Goal: Information Seeking & Learning: Learn about a topic

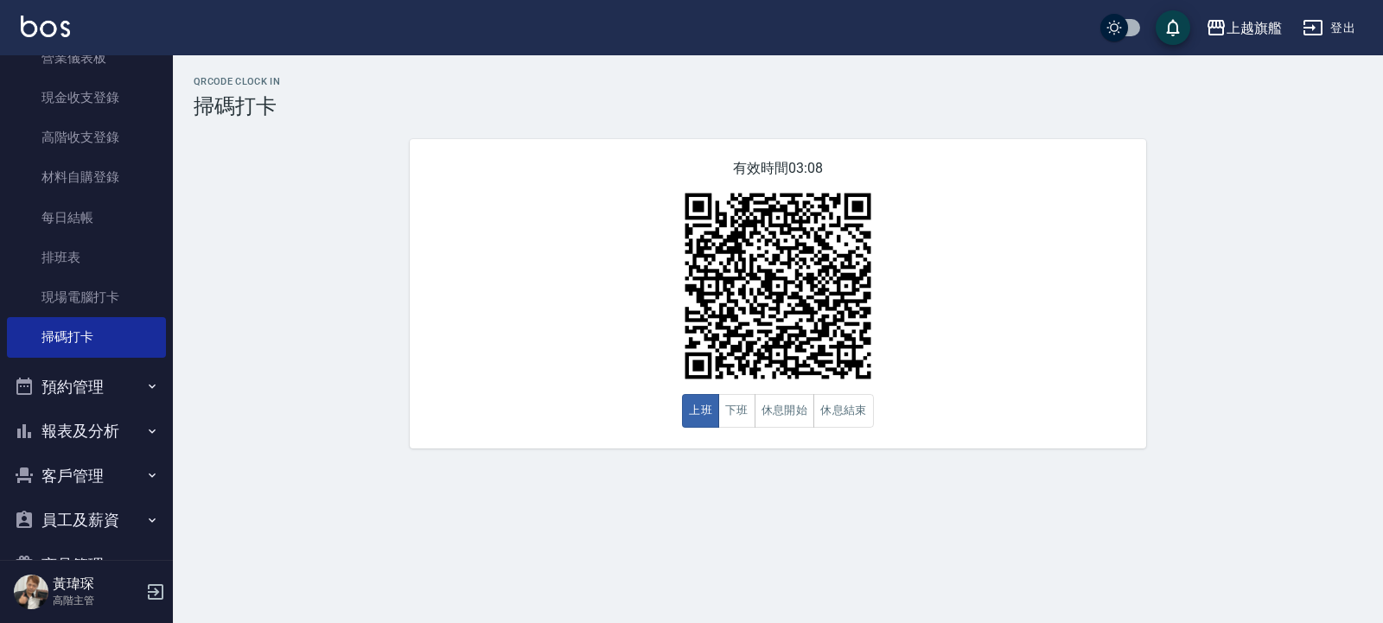
scroll to position [248, 0]
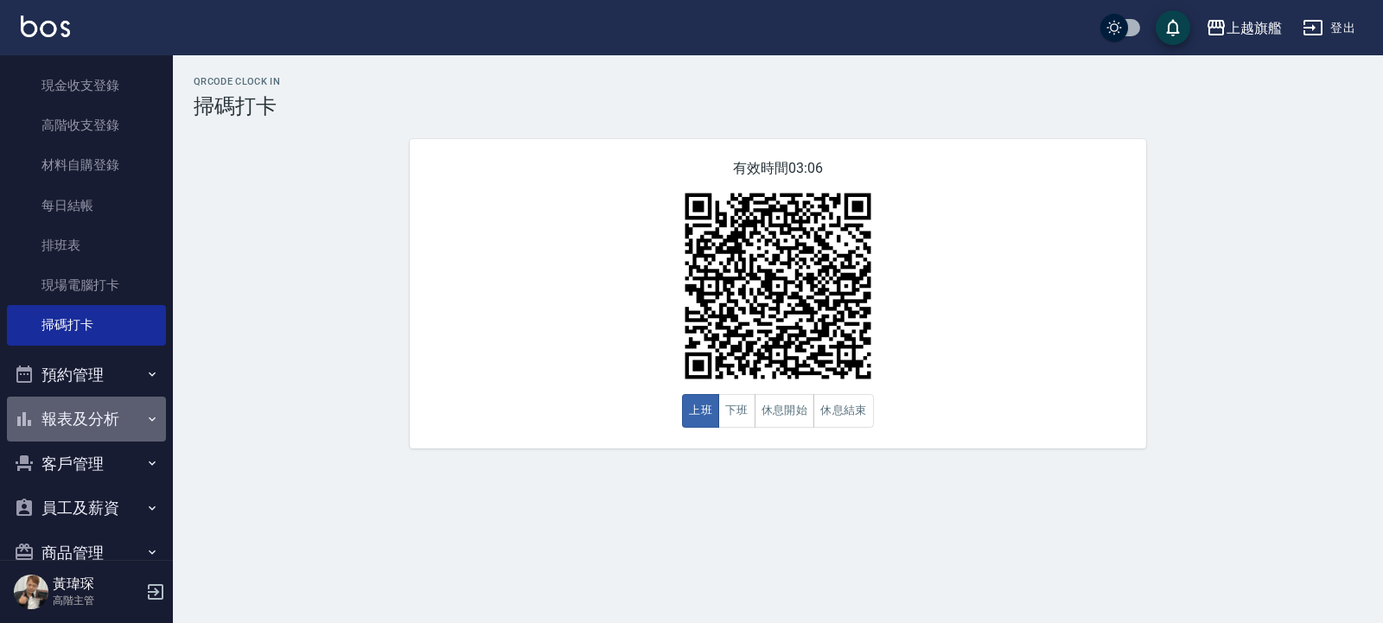
click at [121, 416] on button "報表及分析" at bounding box center [86, 419] width 159 height 45
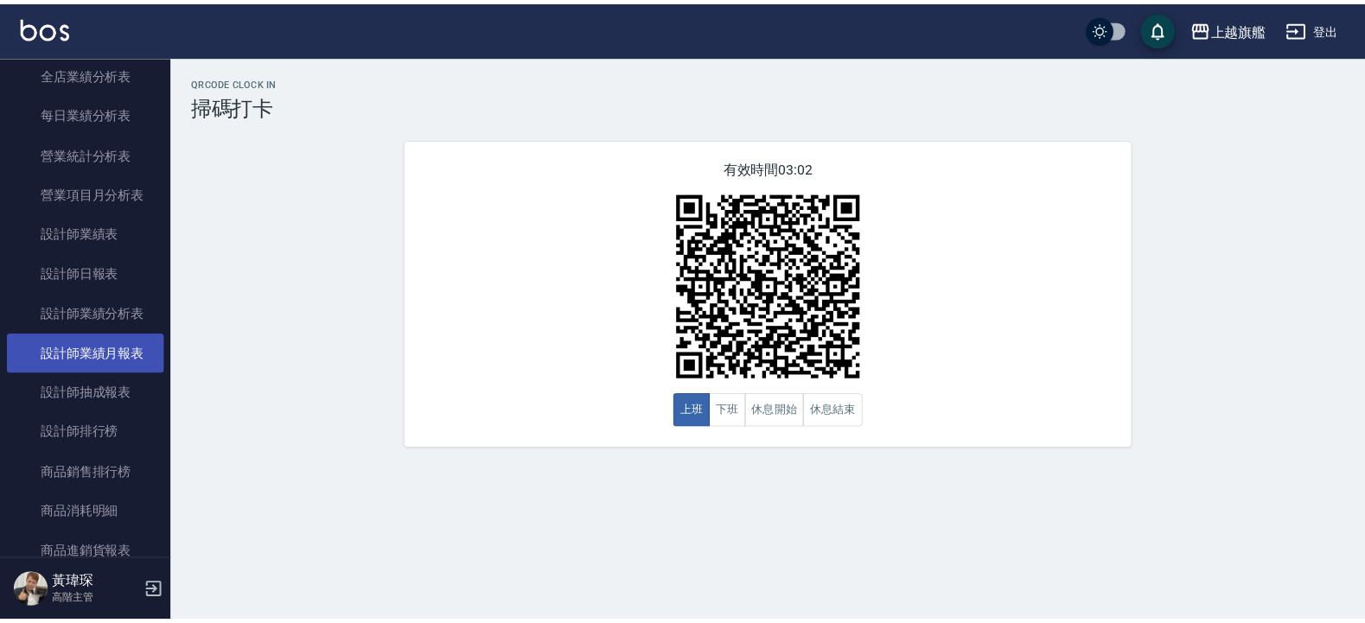
scroll to position [1078, 0]
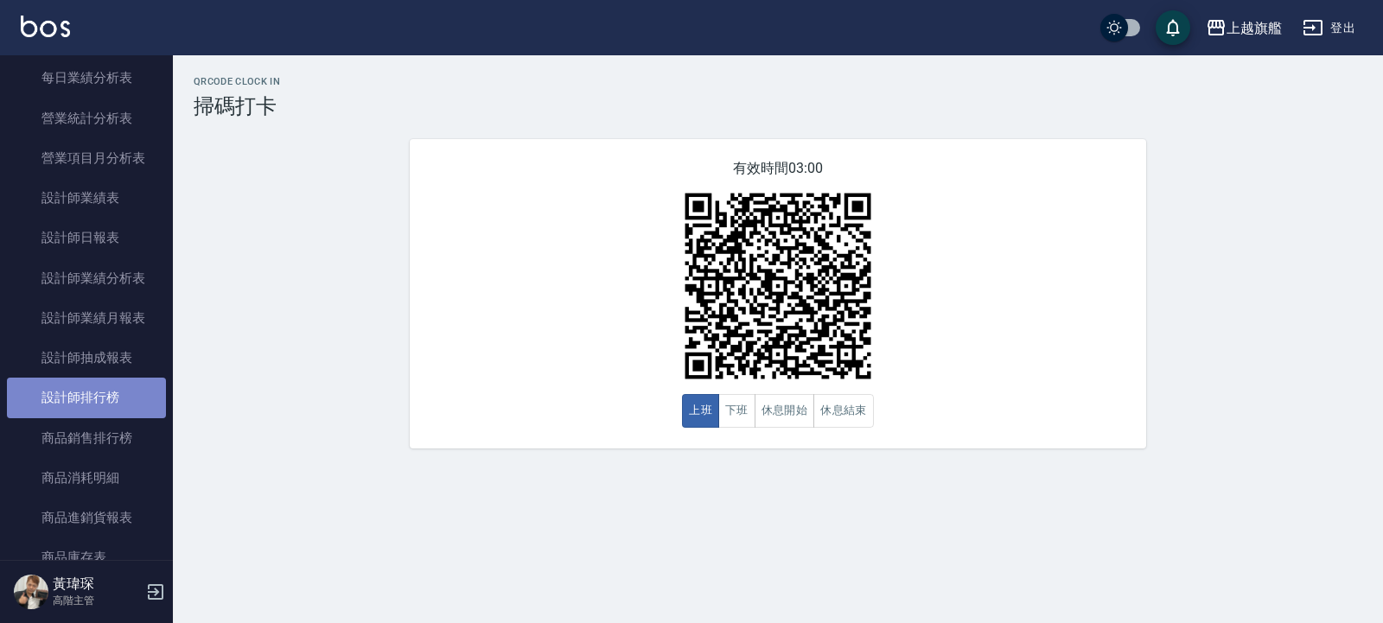
click at [93, 418] on link "設計師排行榜" at bounding box center [86, 398] width 159 height 40
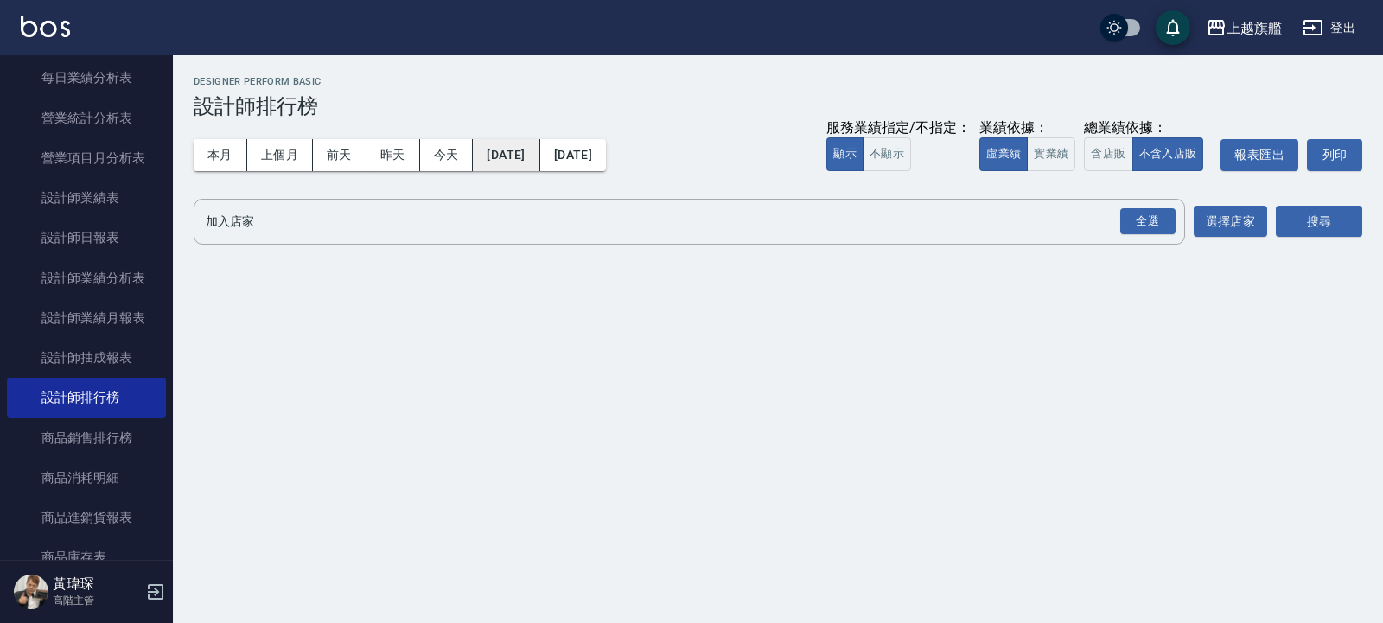
click at [519, 152] on button "[DATE]" at bounding box center [506, 155] width 67 height 32
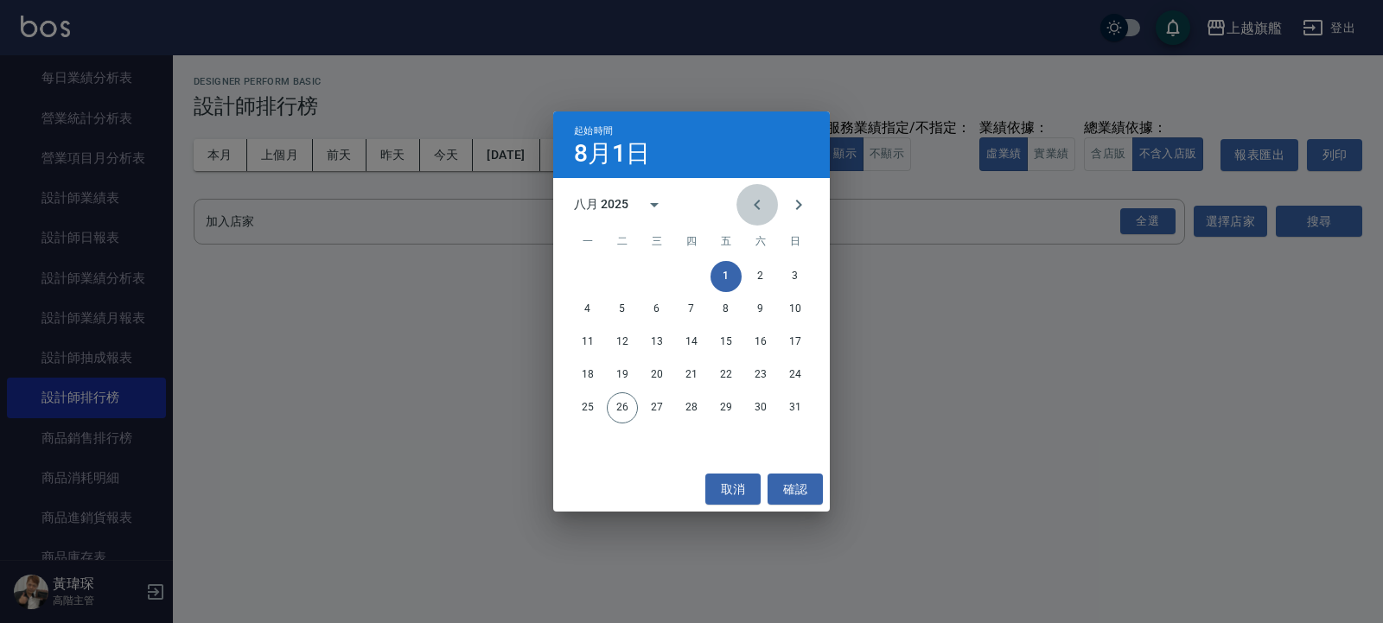
click at [757, 199] on icon "Previous month" at bounding box center [757, 205] width 21 height 21
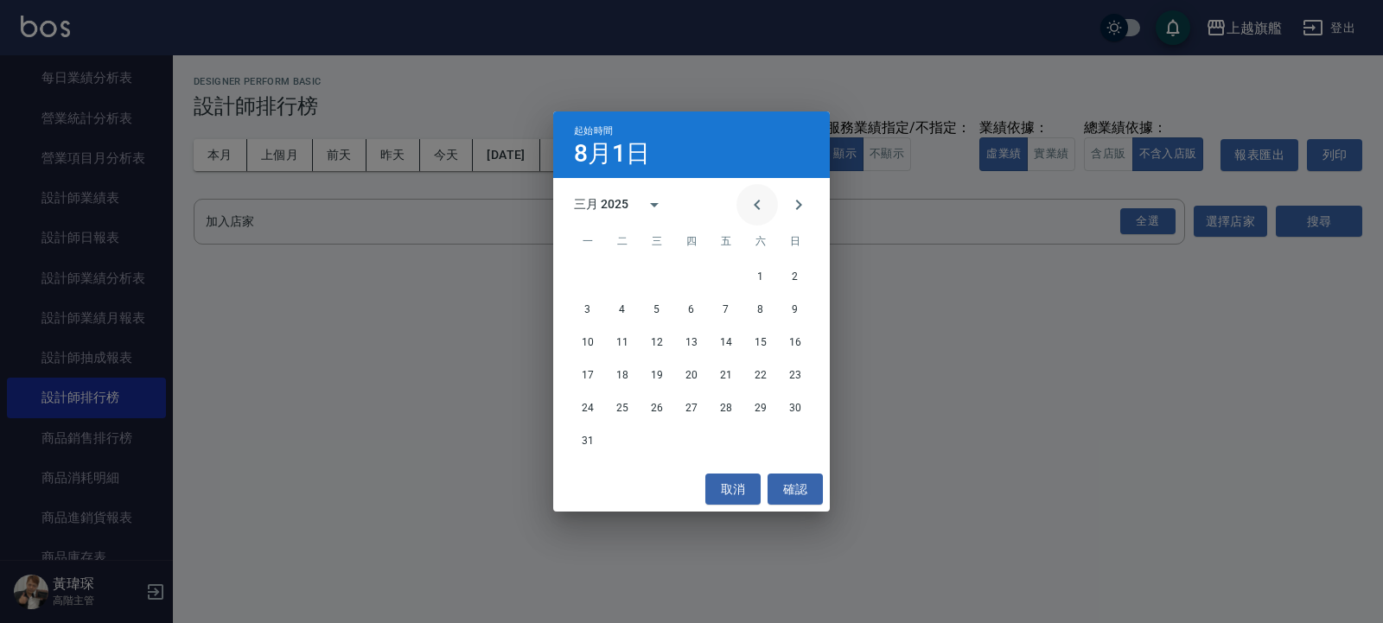
click at [757, 199] on icon "Previous month" at bounding box center [757, 205] width 21 height 21
click at [654, 276] on button "1" at bounding box center [657, 276] width 31 height 31
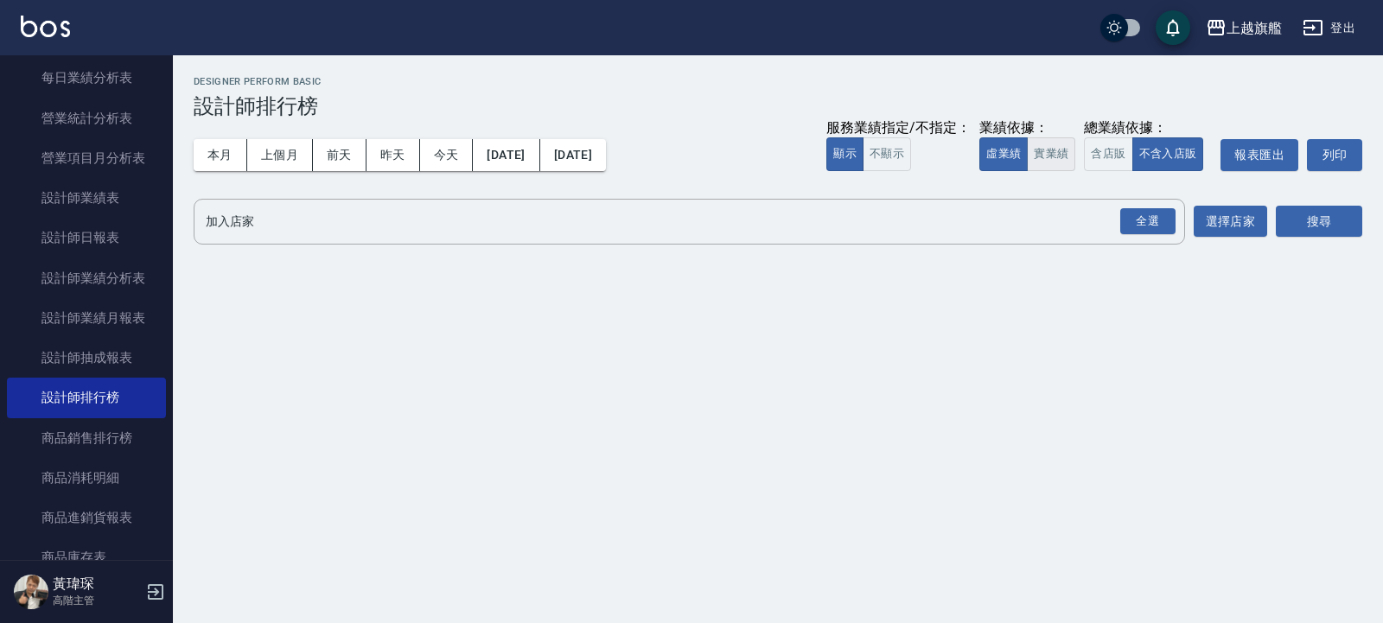
click at [1062, 156] on button "實業績" at bounding box center [1051, 154] width 48 height 34
click at [1337, 226] on button "搜尋" at bounding box center [1319, 222] width 86 height 32
click at [1158, 220] on div "全選" at bounding box center [1148, 221] width 55 height 27
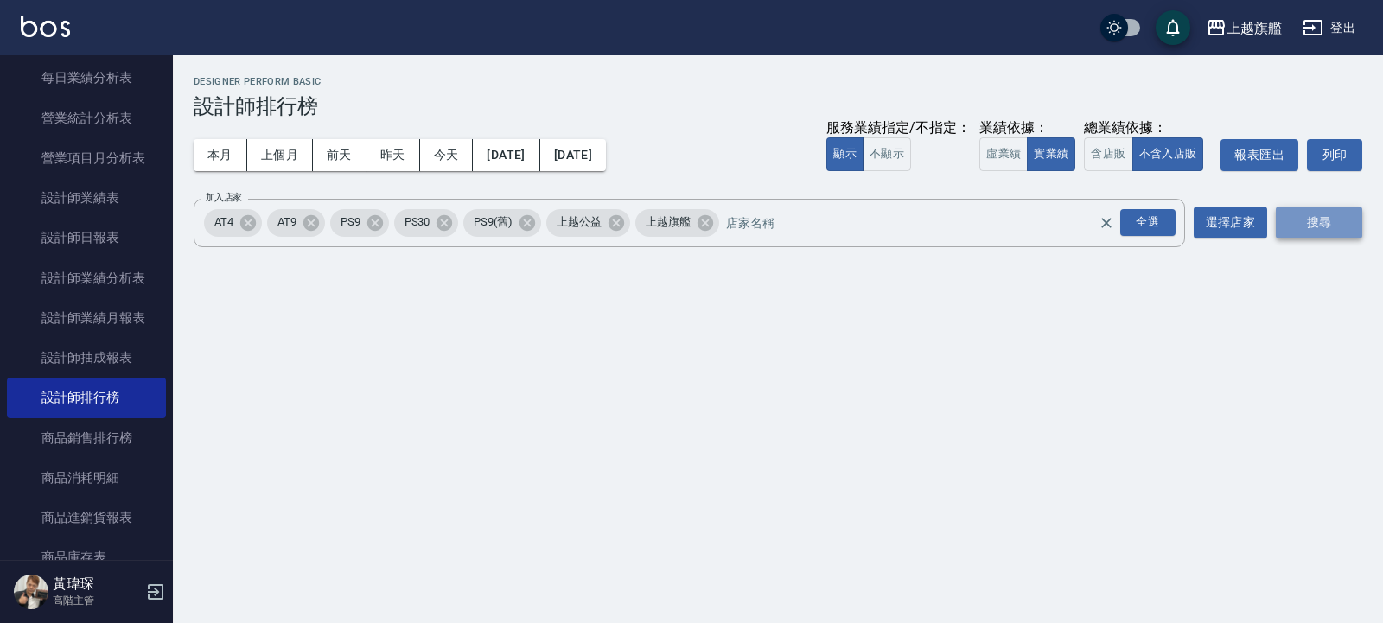
click at [1301, 219] on button "搜尋" at bounding box center [1319, 223] width 86 height 32
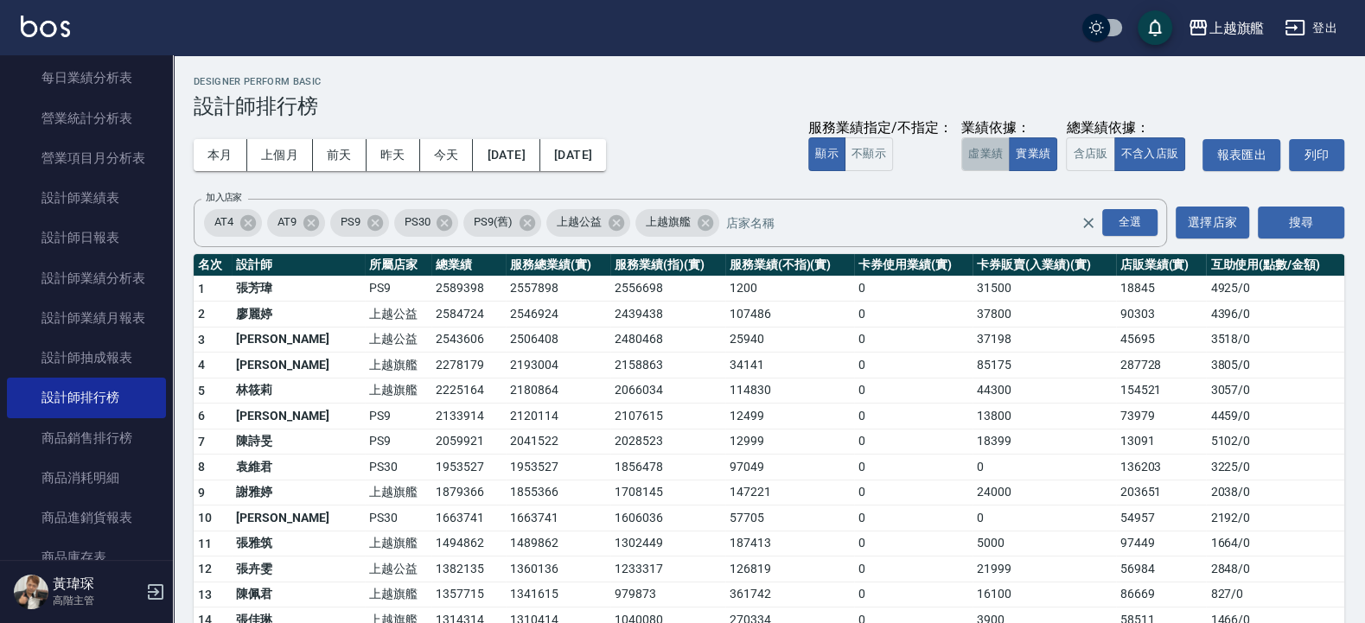
click at [999, 158] on button "虛業績" at bounding box center [985, 154] width 48 height 34
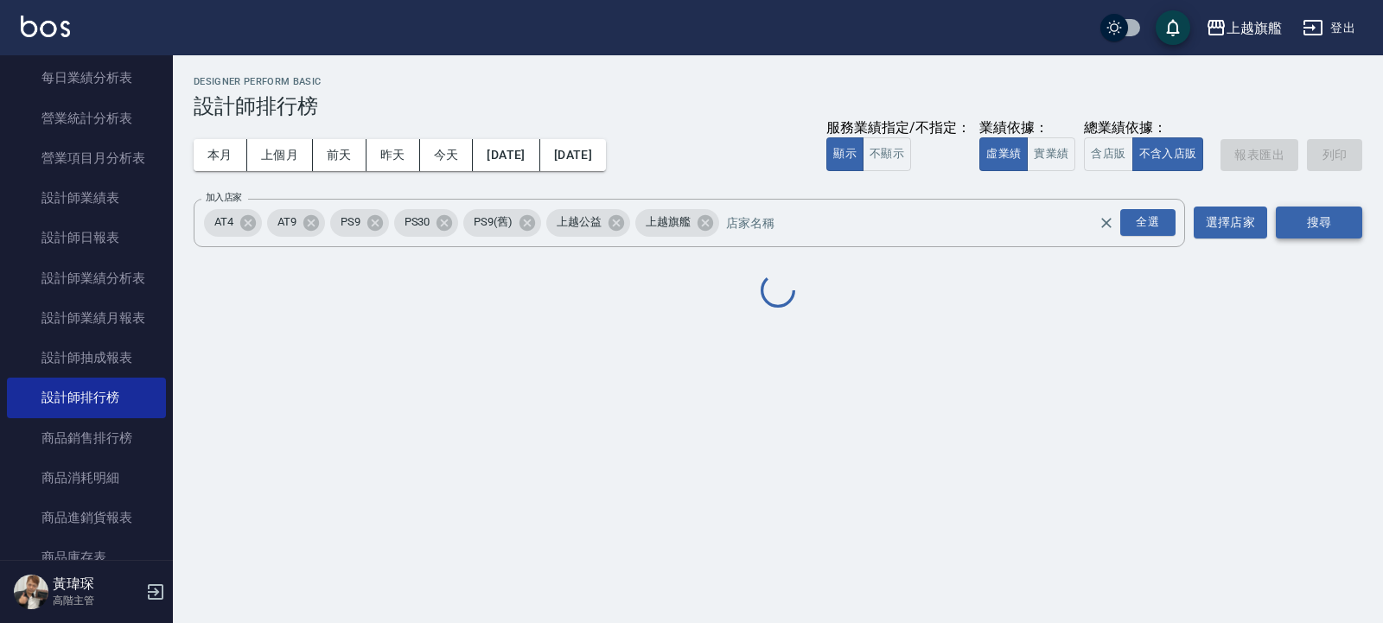
click at [1317, 220] on button "搜尋" at bounding box center [1319, 223] width 86 height 32
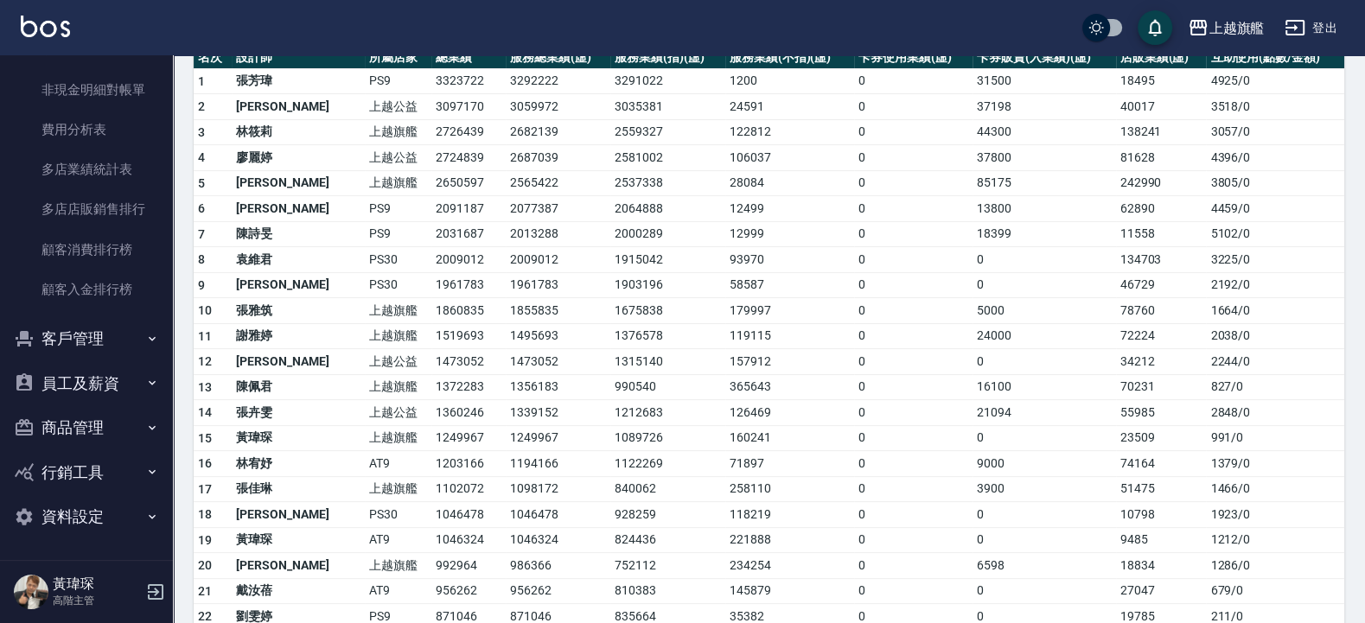
scroll to position [2225, 0]
click at [149, 338] on icon "button" at bounding box center [152, 338] width 7 height 4
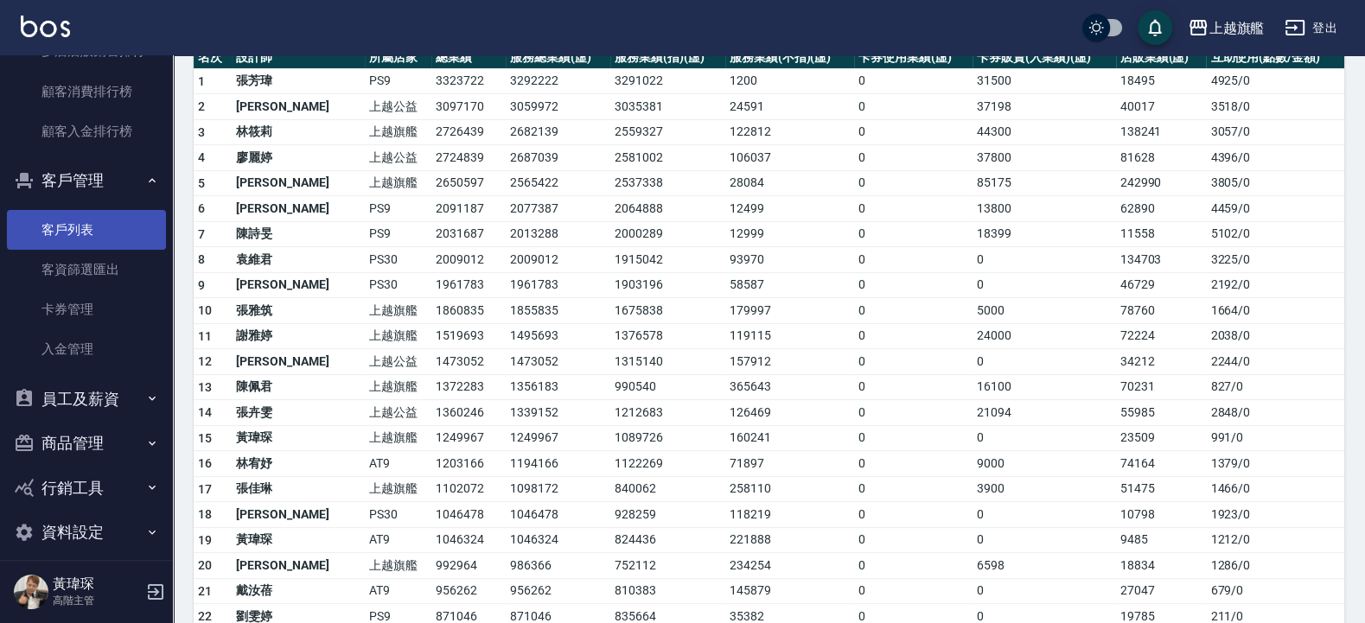
click at [74, 250] on link "客戶列表" at bounding box center [86, 230] width 159 height 40
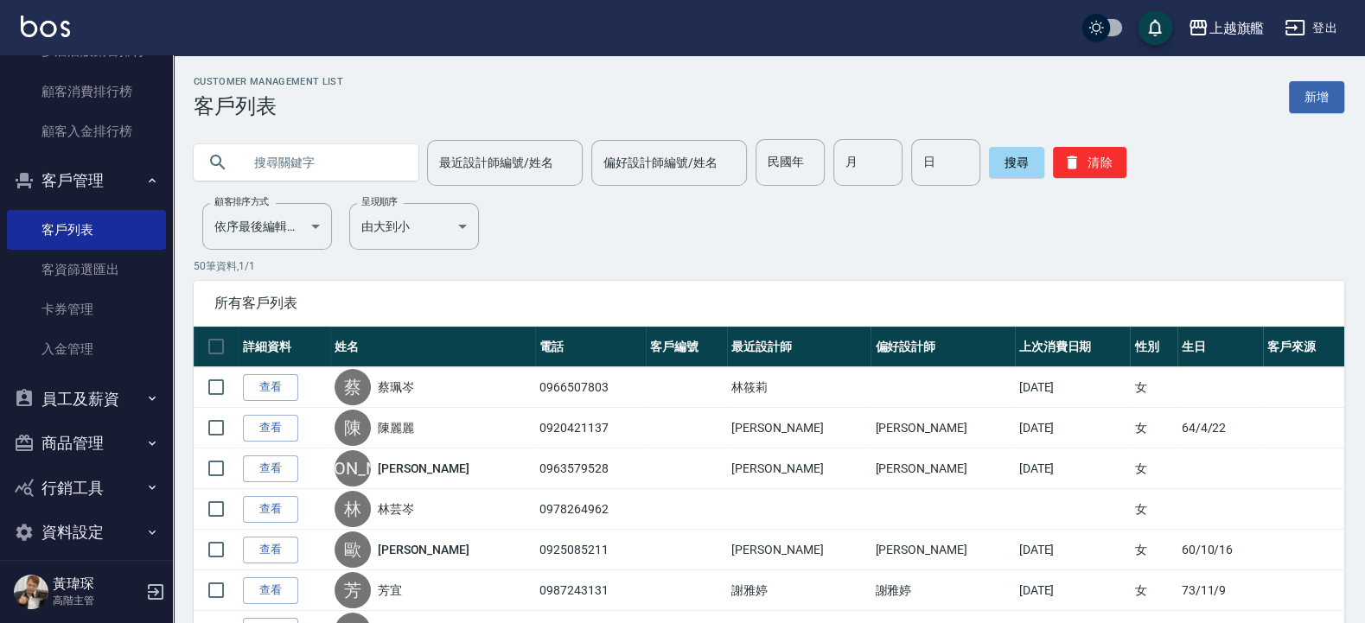
click at [310, 163] on input "text" at bounding box center [323, 162] width 163 height 47
